Goal: Information Seeking & Learning: Check status

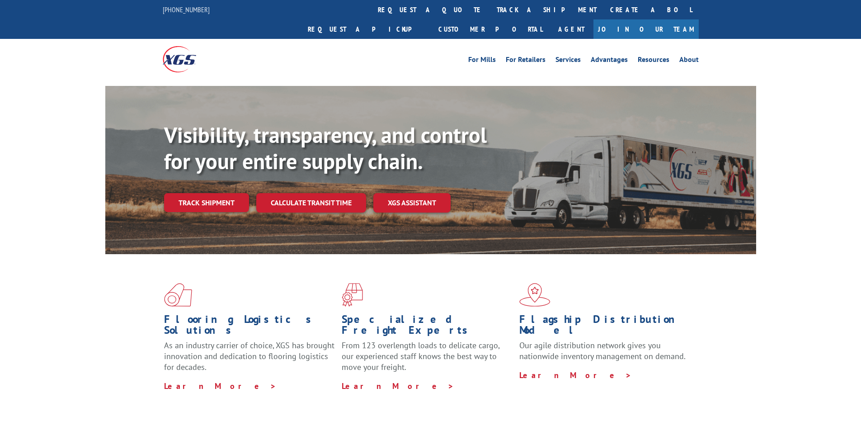
click at [490, 7] on link "track a shipment" at bounding box center [546, 9] width 113 height 19
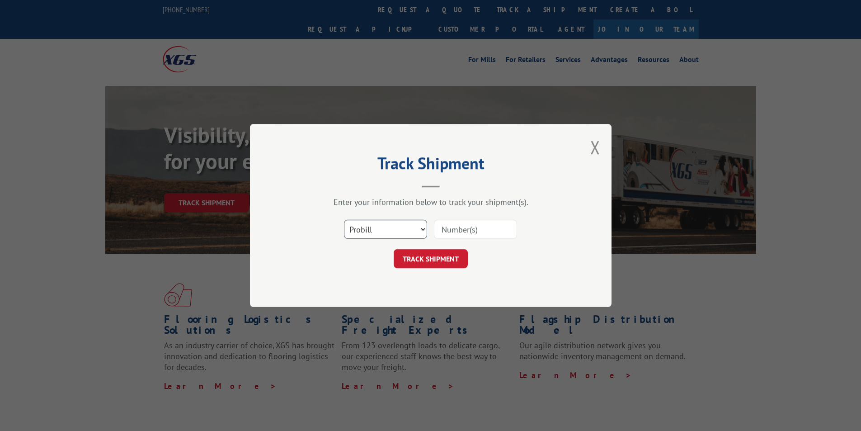
click at [371, 232] on select "Select category... Probill BOL PO" at bounding box center [385, 229] width 83 height 19
select select "bol"
click at [344, 220] on select "Select category... Probill BOL PO" at bounding box center [385, 229] width 83 height 19
click at [448, 230] on input at bounding box center [475, 229] width 83 height 19
type input "3375260"
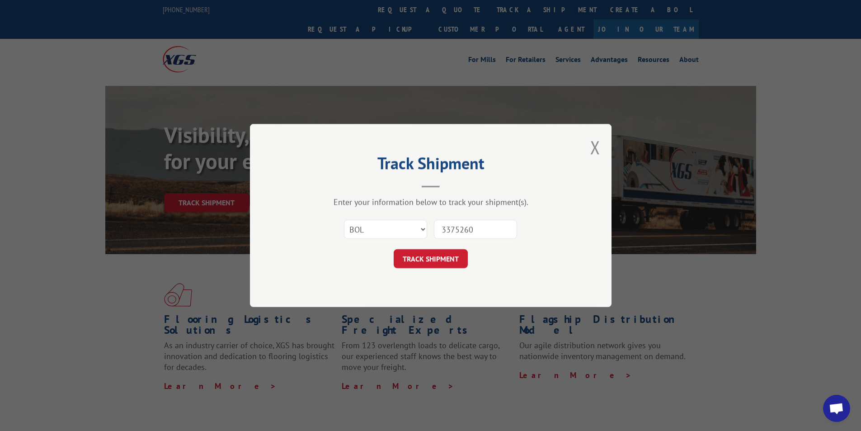
click button "TRACK SHIPMENT" at bounding box center [431, 258] width 74 height 19
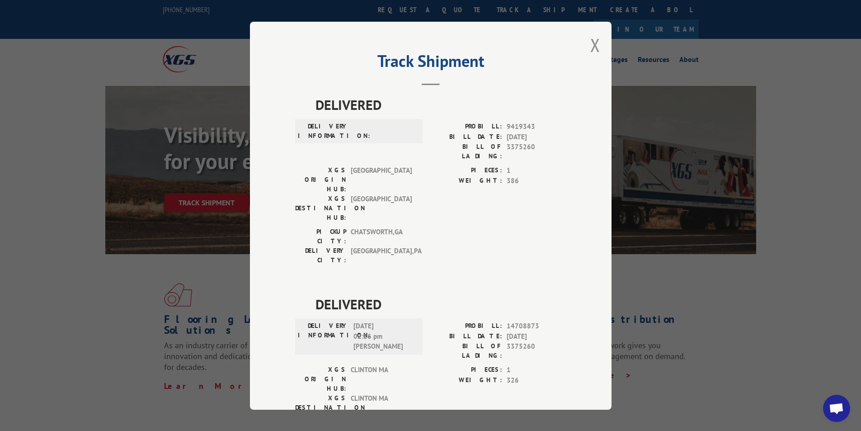
drag, startPoint x: 603, startPoint y: 45, endPoint x: 597, endPoint y: 47, distance: 7.1
click at [598, 47] on div "Track Shipment DELIVERED DELIVERY INFORMATION: PROBILL: 9419343 BILL DATE: [DAT…" at bounding box center [431, 216] width 362 height 388
drag, startPoint x: 596, startPoint y: 48, endPoint x: 592, endPoint y: 46, distance: 4.7
click at [594, 46] on button "Close modal" at bounding box center [595, 45] width 10 height 24
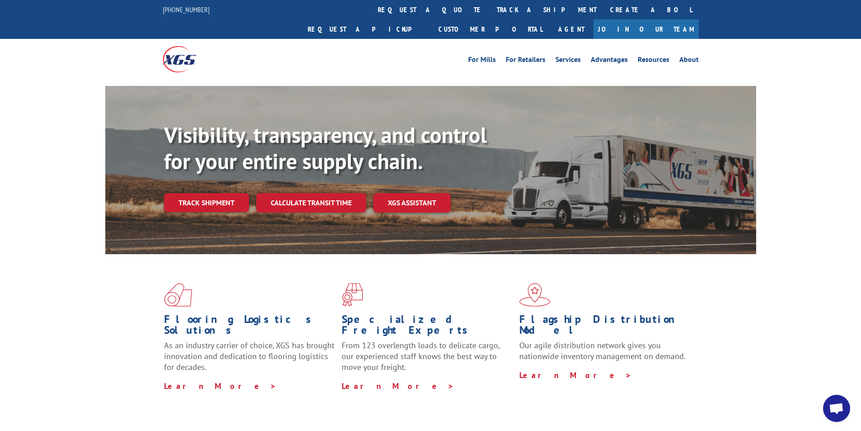
click at [490, 10] on link "track a shipment" at bounding box center [546, 9] width 113 height 19
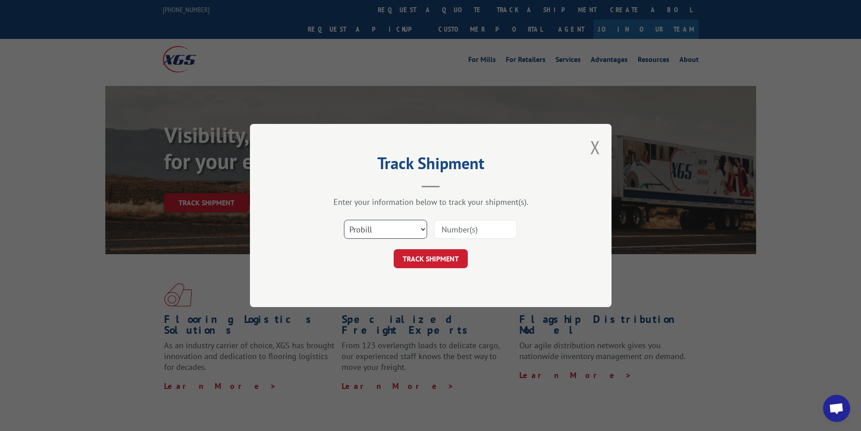
click at [413, 227] on select "Select category... Probill BOL PO" at bounding box center [385, 229] width 83 height 19
select select "bol"
click at [344, 220] on select "Select category... Probill BOL PO" at bounding box center [385, 229] width 83 height 19
click at [453, 235] on input at bounding box center [475, 229] width 83 height 19
type input "15173328"
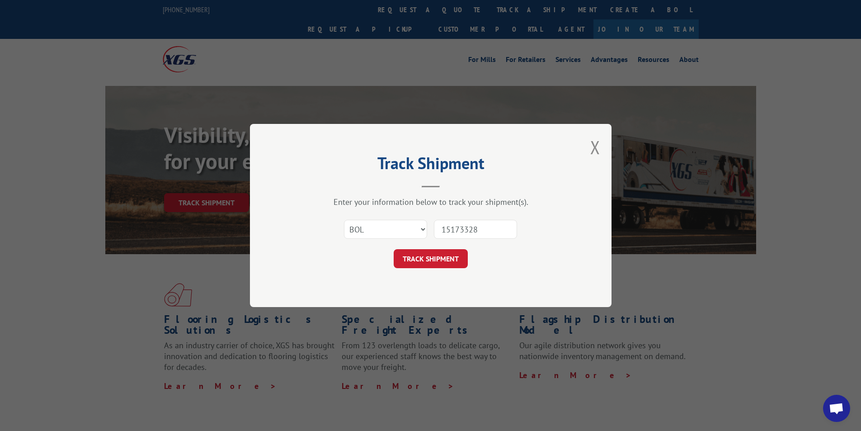
click button "TRACK SHIPMENT" at bounding box center [431, 258] width 74 height 19
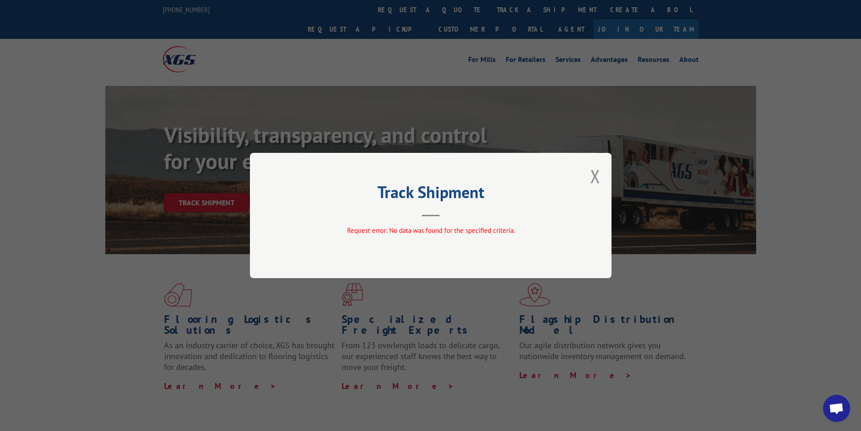
click at [603, 179] on div "Track Shipment Request error: No data was found for the specified criteria." at bounding box center [431, 215] width 362 height 125
click at [599, 183] on div "Track Shipment Request error: No data was found for the specified criteria." at bounding box center [431, 215] width 362 height 125
click at [598, 182] on button "Close modal" at bounding box center [595, 176] width 10 height 24
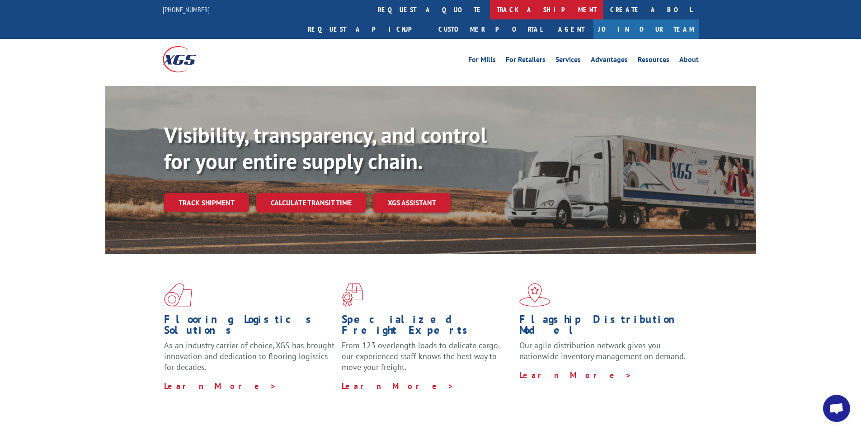
click at [490, 14] on link "track a shipment" at bounding box center [546, 9] width 113 height 19
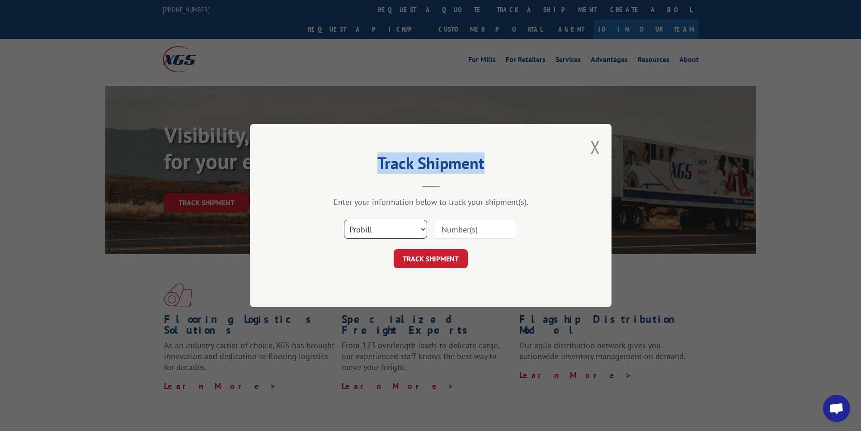
click at [389, 222] on select "Select category... Probill BOL PO" at bounding box center [385, 229] width 83 height 19
select select "bol"
click at [344, 220] on select "Select category... Probill BOL PO" at bounding box center [385, 229] width 83 height 19
click at [486, 225] on input at bounding box center [475, 229] width 83 height 19
type input "5"
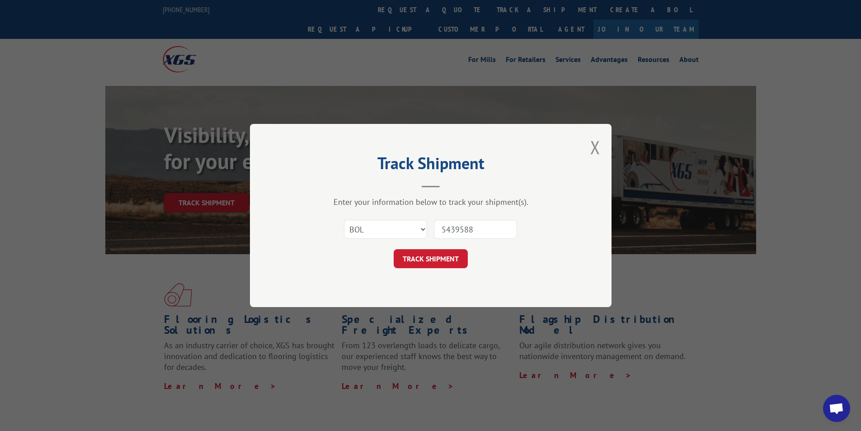
type input "54395887"
click button "TRACK SHIPMENT" at bounding box center [431, 258] width 74 height 19
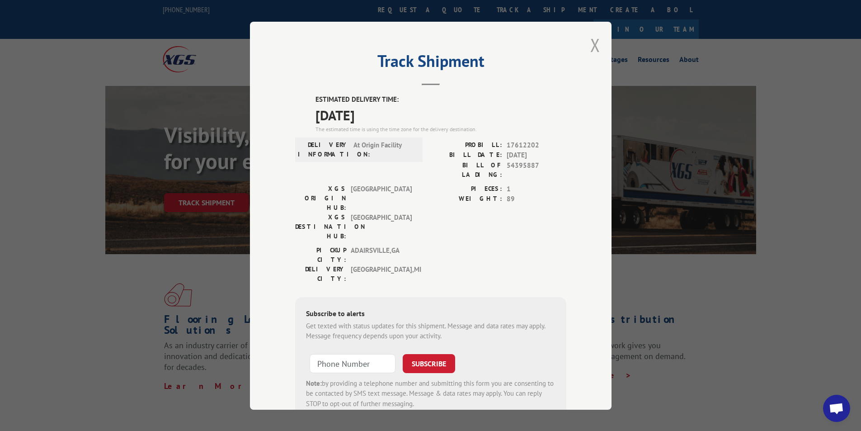
click at [590, 46] on button "Close modal" at bounding box center [595, 45] width 10 height 24
